Goal: Task Accomplishment & Management: Manage account settings

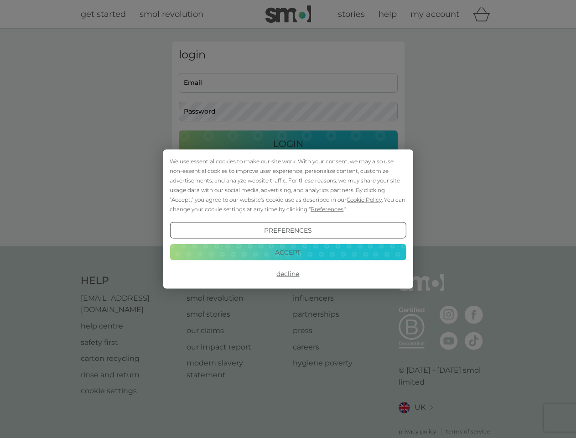
click at [365, 199] on span "Cookie Policy" at bounding box center [364, 199] width 35 height 7
click at [326, 209] on div "login Email Password Login ● ● ● ● ● ● ● ● ● ● ● ● ● ● ● ● ● ● ● ● ● ● ● ● ● ● …" at bounding box center [288, 138] width 233 height 192
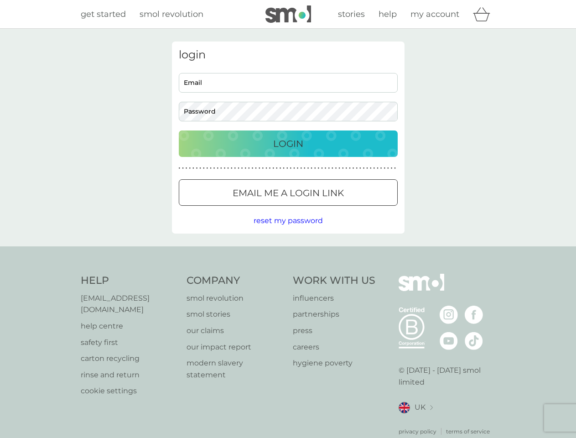
click at [288, 230] on div "login Email Password Login ● ● ● ● ● ● ● ● ● ● ● ● ● ● ● ● ● ● ● ● ● ● ● ● ● ● …" at bounding box center [288, 138] width 233 height 192
click at [288, 274] on div "Help [EMAIL_ADDRESS][DOMAIN_NAME] help centre safety first carton recycling rin…" at bounding box center [288, 355] width 415 height 162
click at [288, 252] on div "Help [EMAIL_ADDRESS][DOMAIN_NAME] help centre safety first carton recycling rin…" at bounding box center [288, 354] width 576 height 217
